Goal: Find specific page/section: Find specific page/section

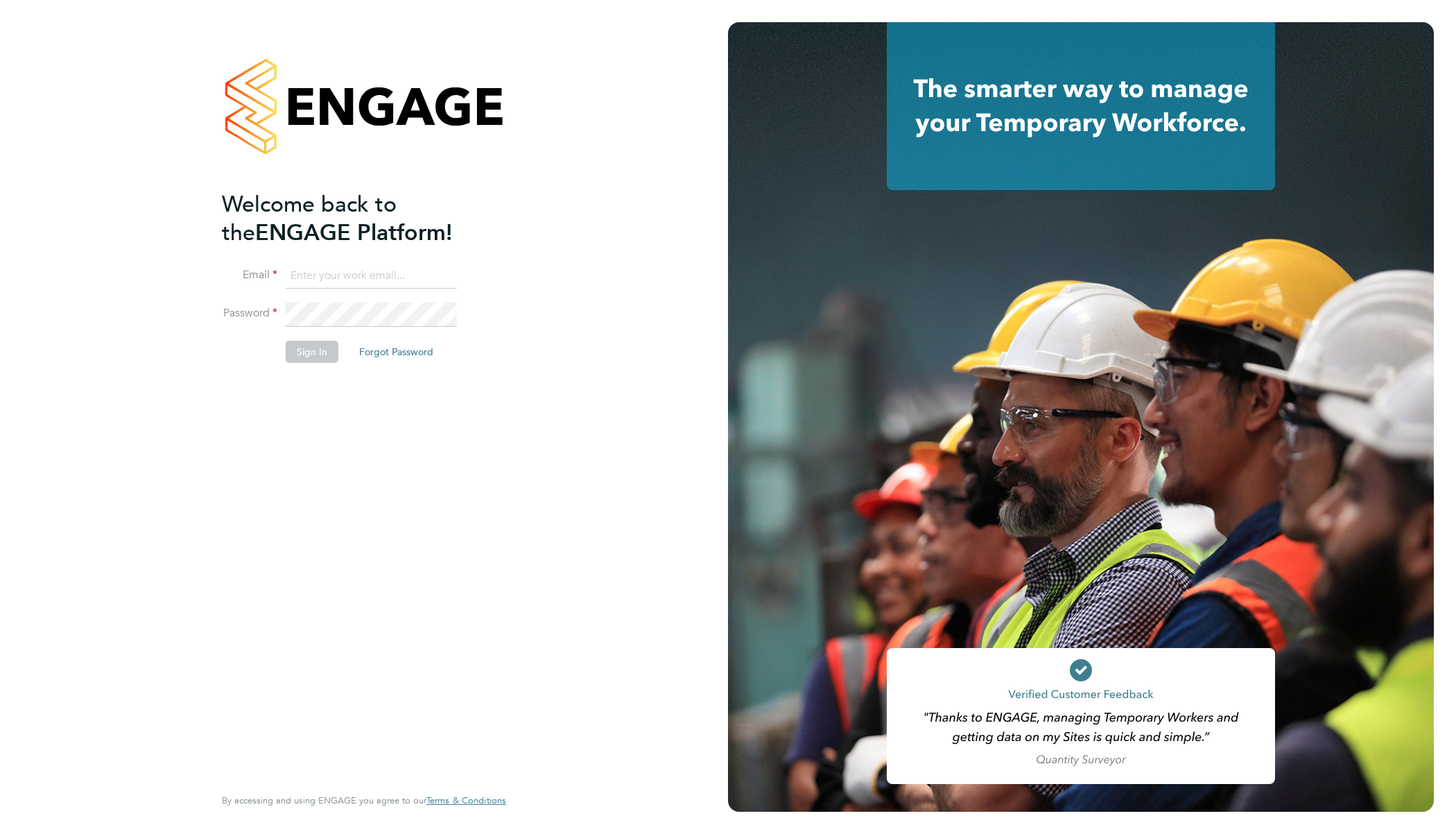
click at [340, 277] on input at bounding box center [372, 276] width 172 height 25
click at [386, 272] on input at bounding box center [372, 276] width 172 height 25
type input "[EMAIL_ADDRESS][DOMAIN_NAME]"
click at [323, 348] on button "Sign In" at bounding box center [312, 351] width 53 height 22
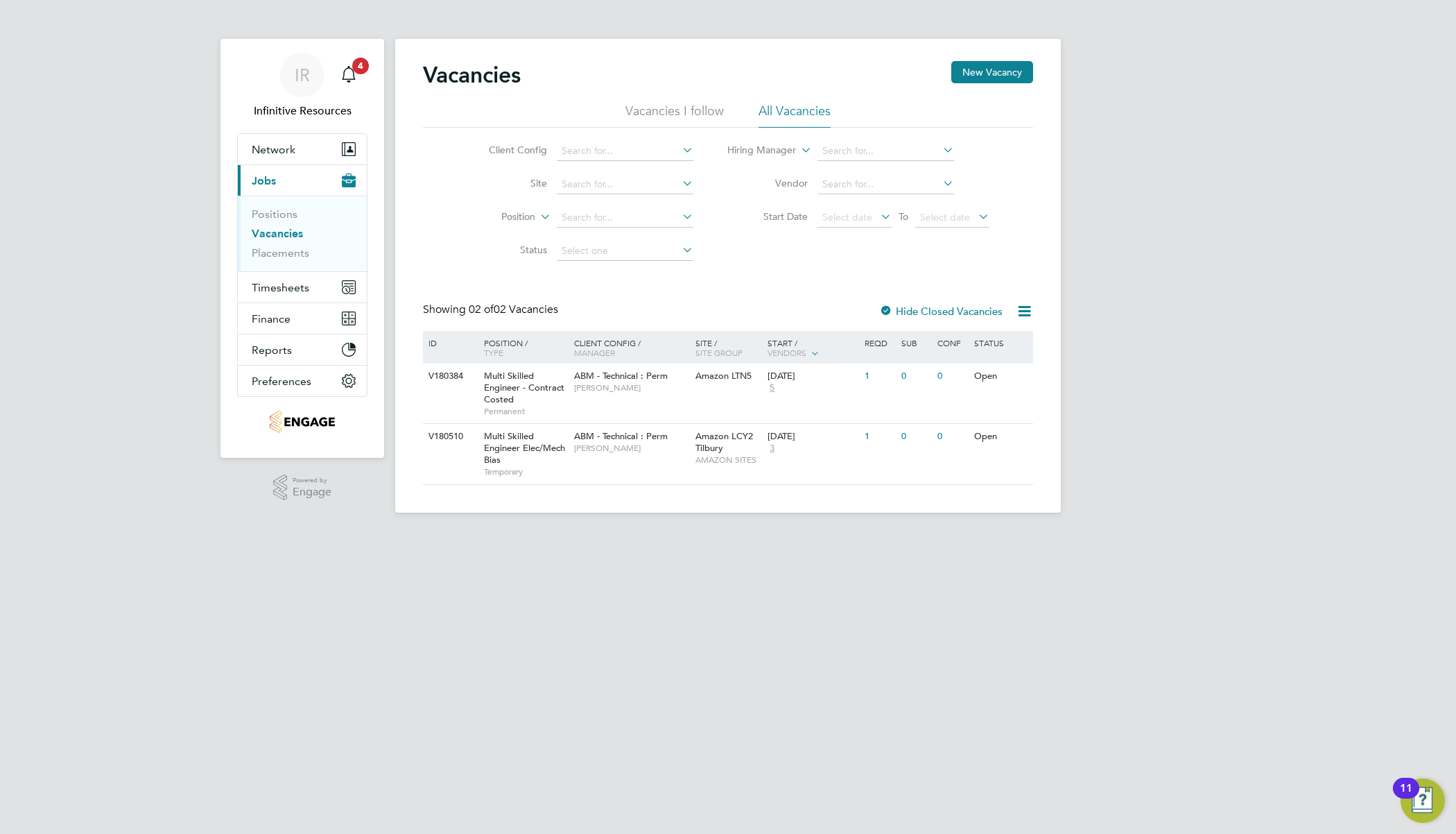
click at [311, 177] on button "Current page: Jobs" at bounding box center [302, 179] width 129 height 30
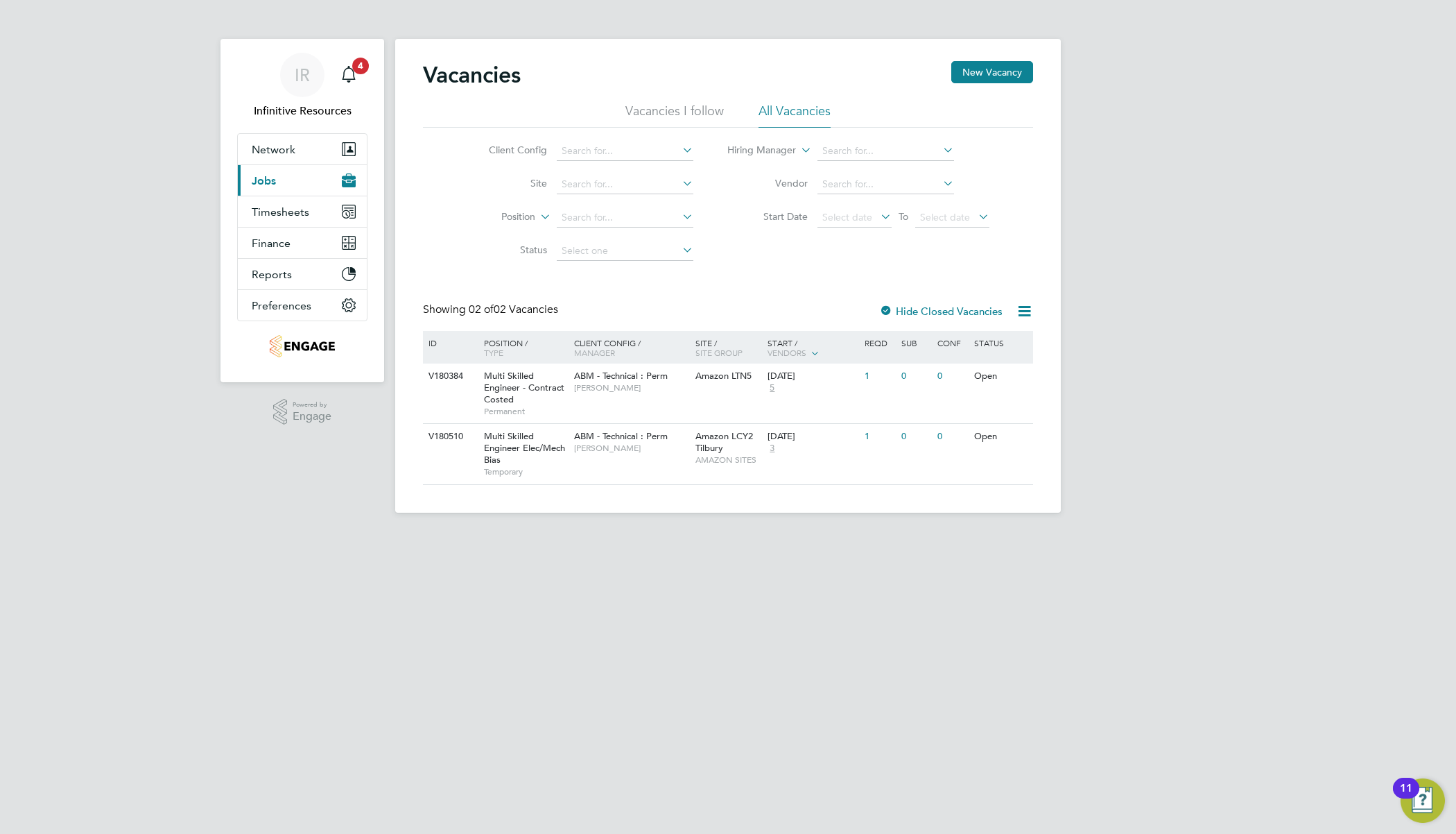
click at [311, 177] on button "Current page: Jobs" at bounding box center [302, 179] width 129 height 30
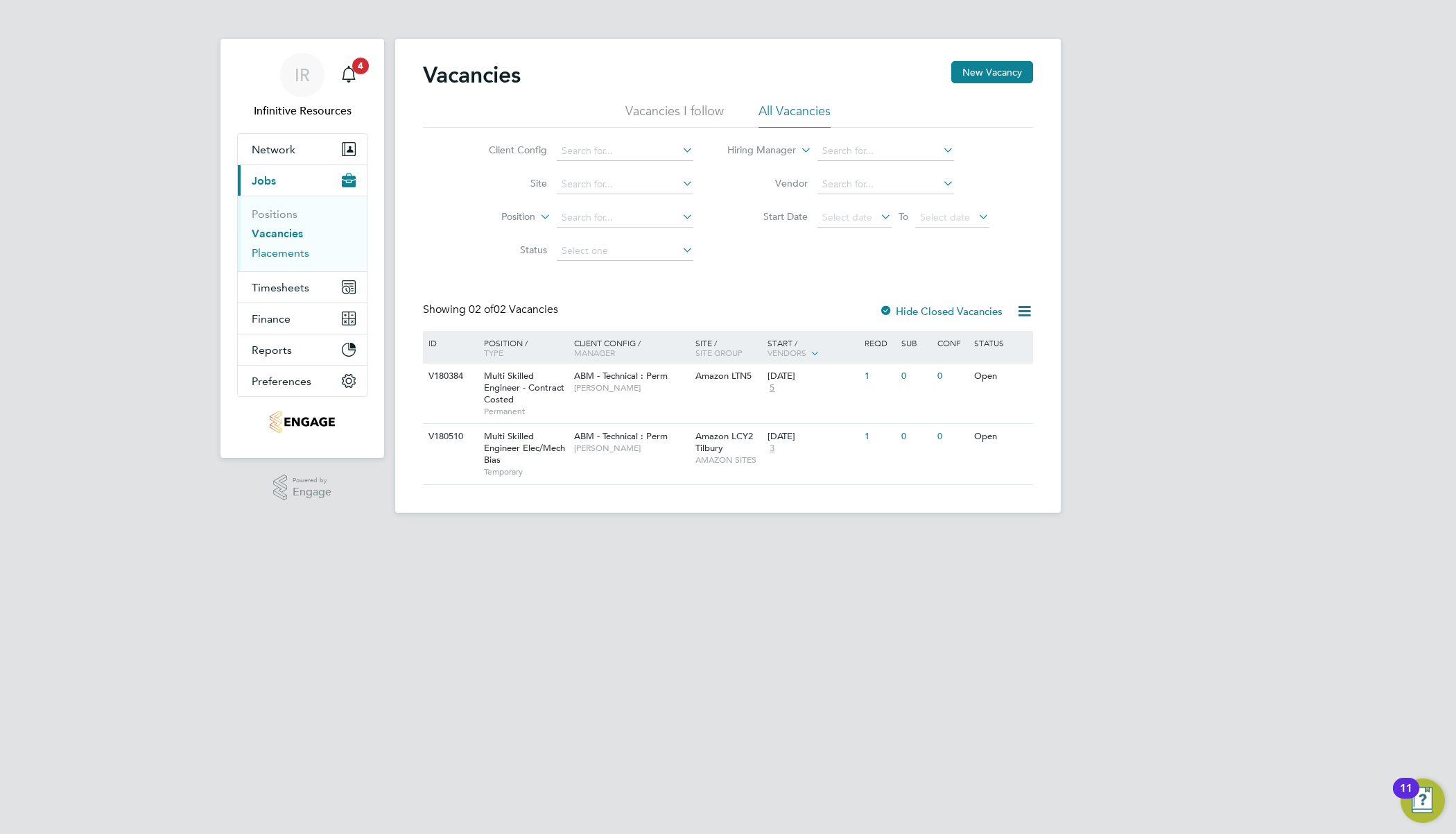
click at [292, 253] on link "Placements" at bounding box center [280, 253] width 58 height 14
